Goal: Task Accomplishment & Management: Manage account settings

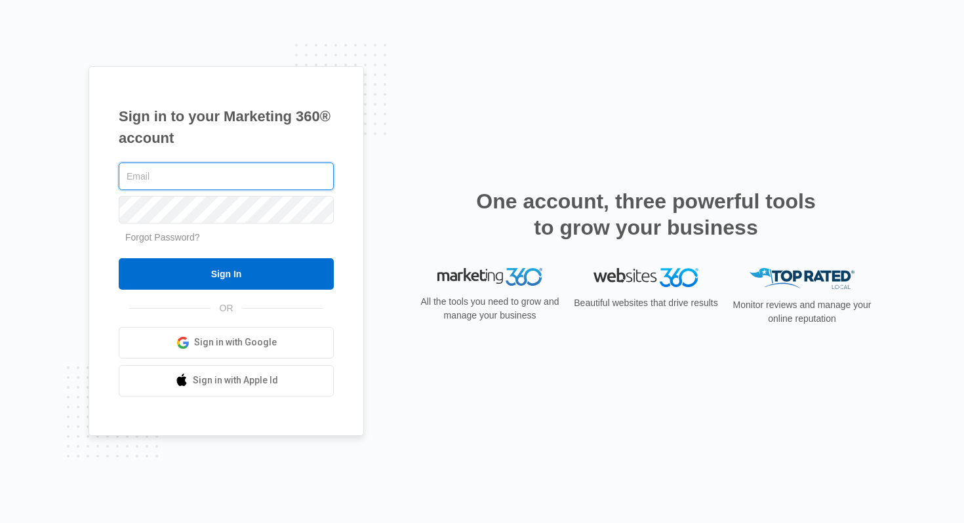
type input "tyler.rasdon@madwire.com"
click at [308, 244] on div "Forgot Password?" at bounding box center [226, 238] width 215 height 14
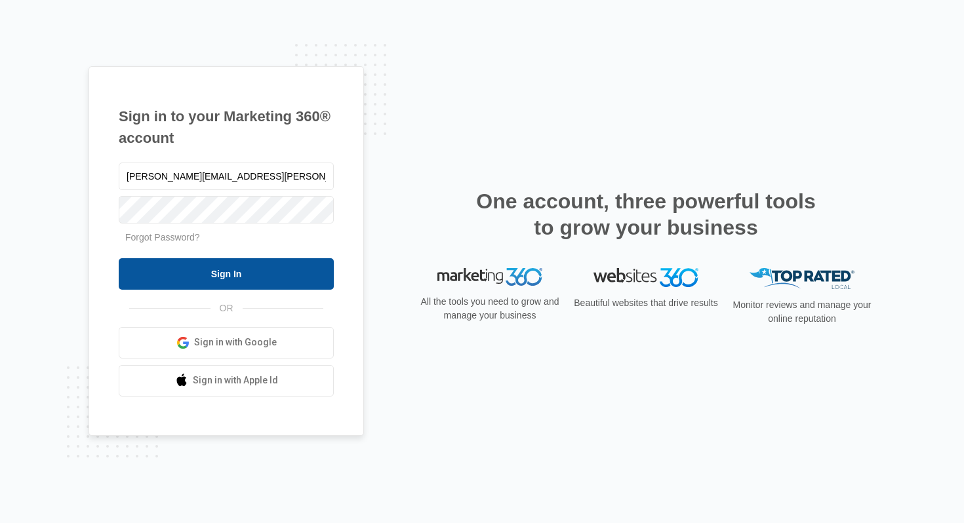
click at [293, 270] on input "Sign In" at bounding box center [226, 273] width 215 height 31
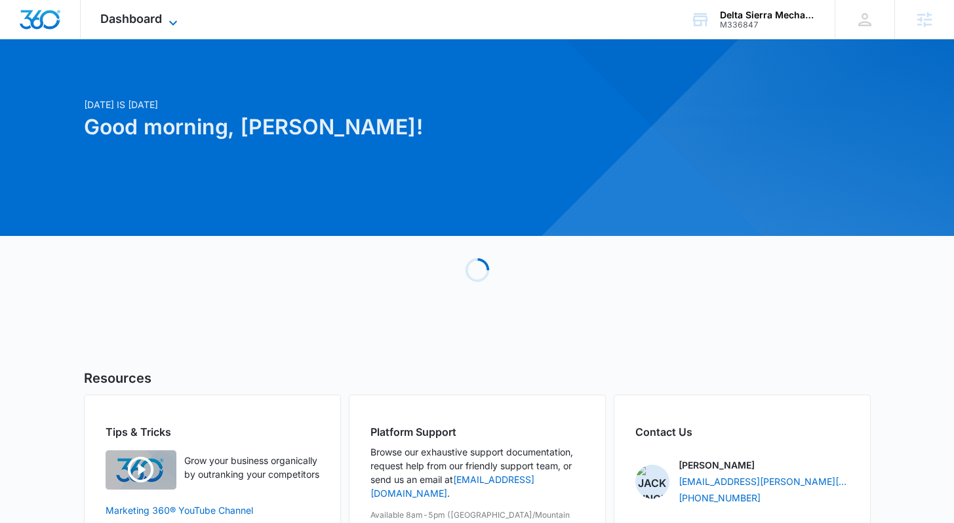
click at [174, 20] on icon at bounding box center [173, 23] width 16 height 16
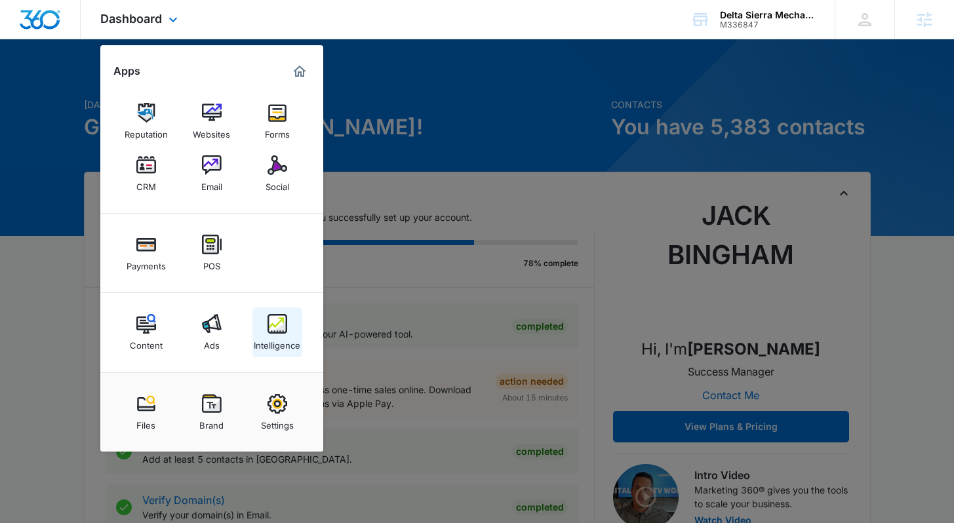
click at [293, 338] on div "Intelligence" at bounding box center [277, 342] width 47 height 17
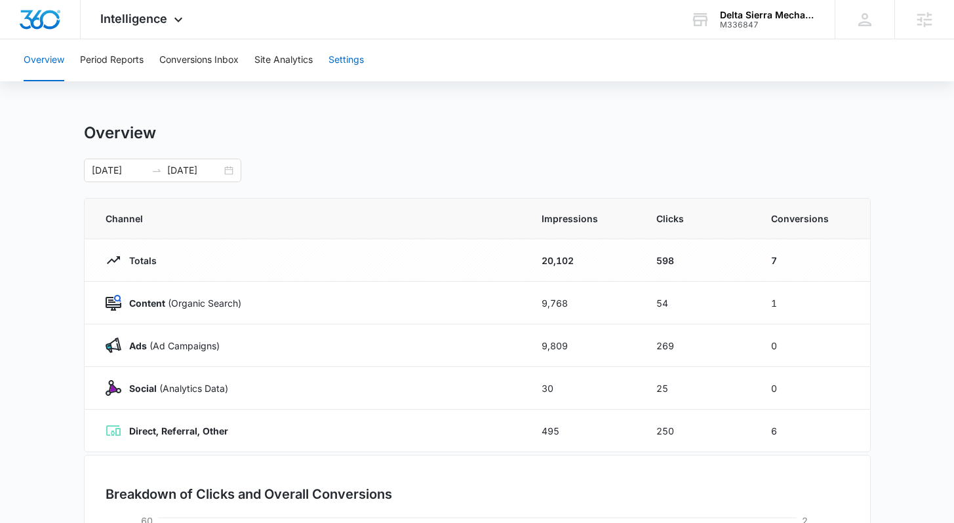
click at [343, 65] on button "Settings" at bounding box center [346, 60] width 35 height 42
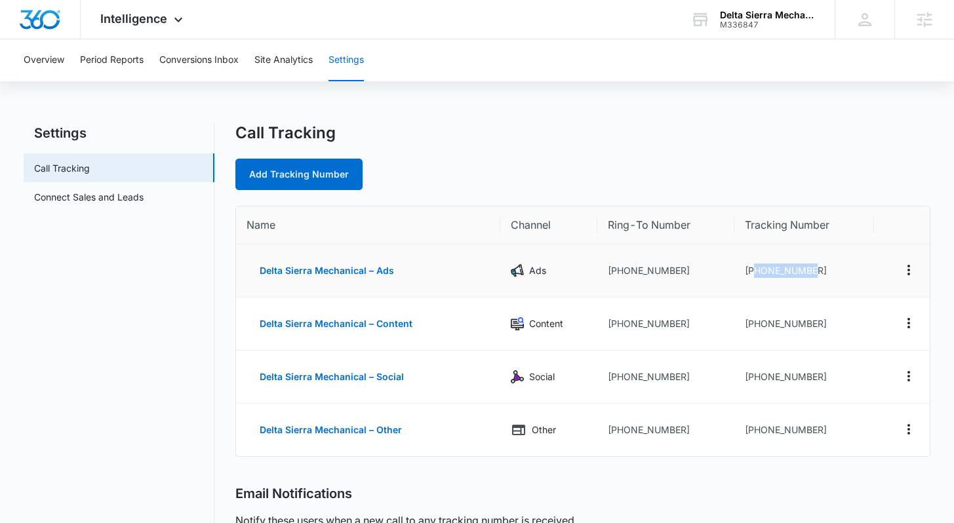
drag, startPoint x: 822, startPoint y: 272, endPoint x: 755, endPoint y: 271, distance: 66.9
click at [755, 271] on td "+19163048993" at bounding box center [805, 271] width 140 height 53
copy td "9163048993"
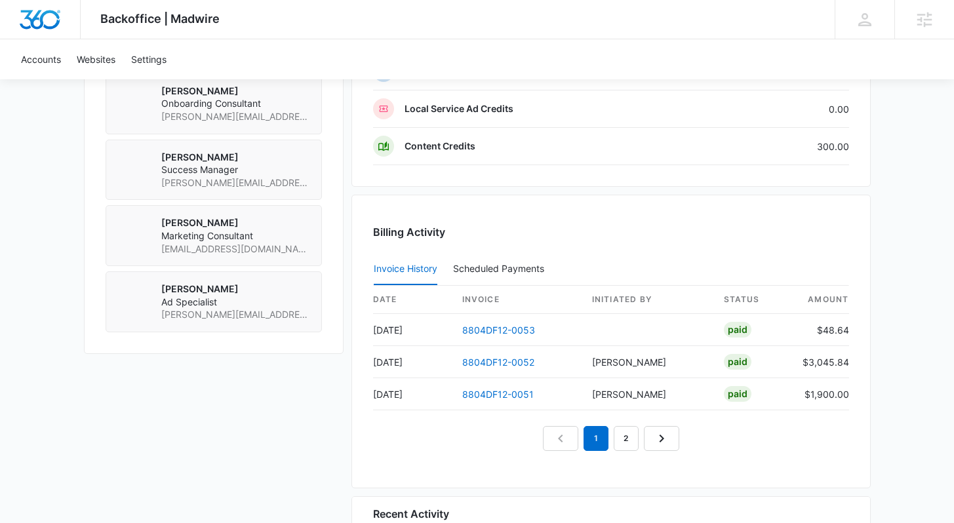
scroll to position [1145, 0]
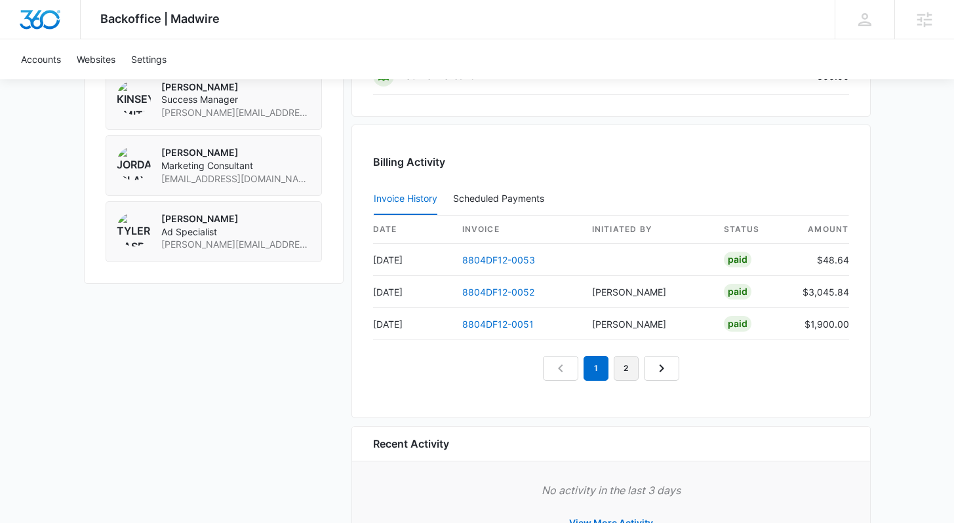
click at [623, 377] on link "2" at bounding box center [626, 368] width 25 height 25
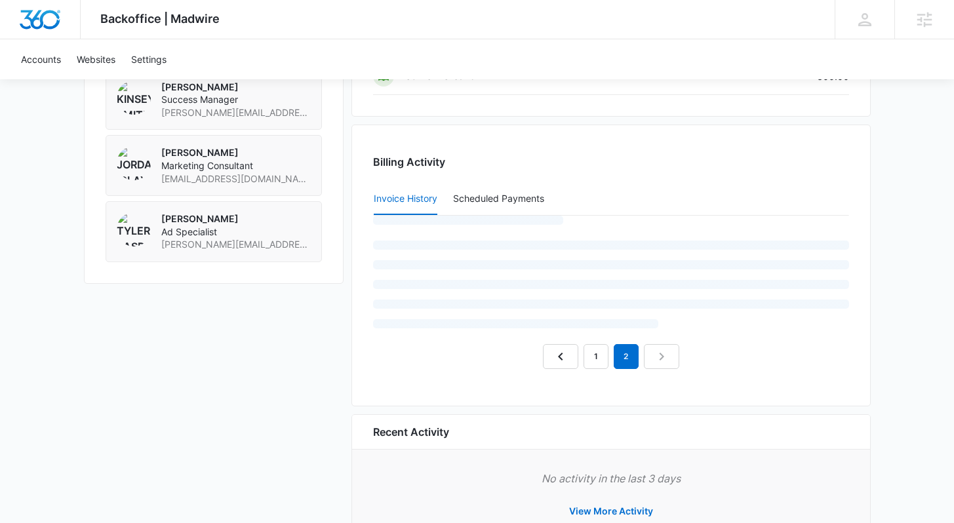
scroll to position [1163, 0]
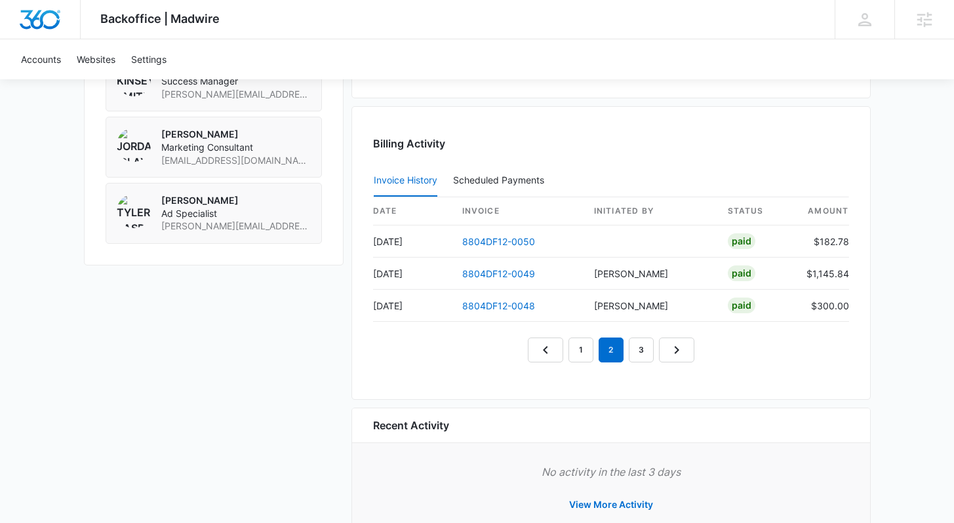
click at [595, 350] on nav "1 2 3" at bounding box center [611, 350] width 167 height 25
click at [585, 352] on link "1" at bounding box center [581, 350] width 25 height 25
click at [492, 276] on link "8804DF12-0052" at bounding box center [498, 273] width 72 height 11
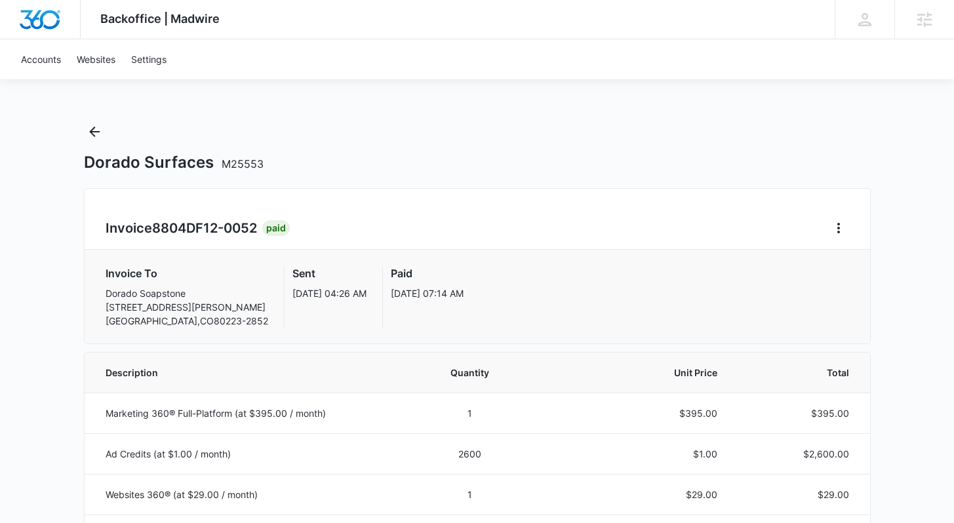
scroll to position [113, 0]
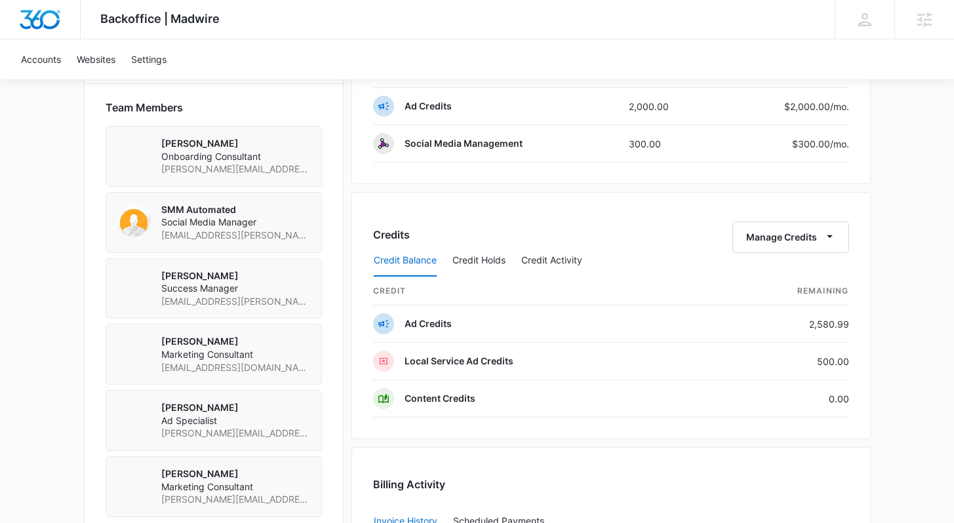
scroll to position [960, 0]
